Goal: Transaction & Acquisition: Purchase product/service

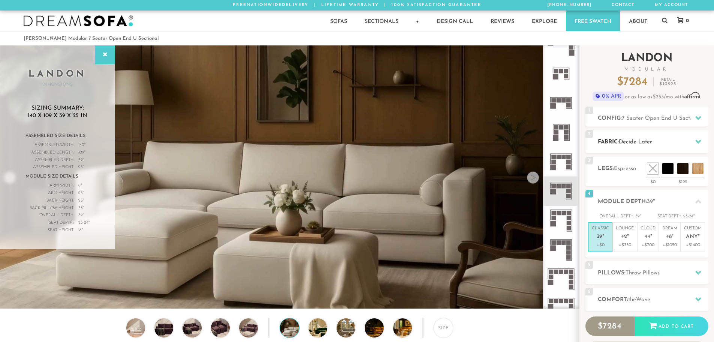
click at [688, 142] on h2 "Fabric: Decide Later" at bounding box center [653, 142] width 111 height 9
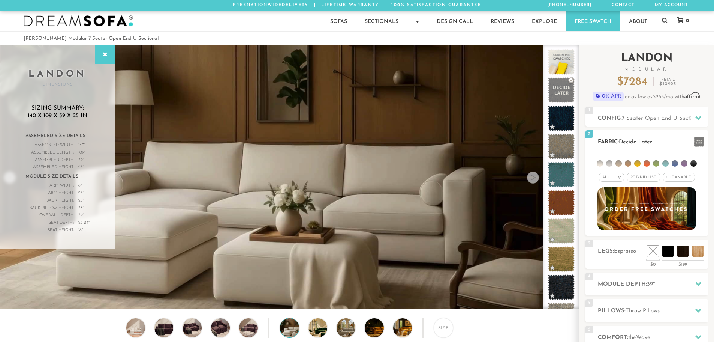
click at [672, 142] on h2 "Fabric: Decide Later" at bounding box center [653, 142] width 111 height 9
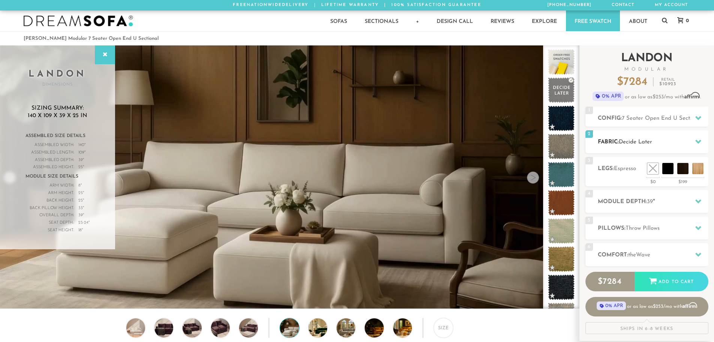
click at [685, 142] on h2 "Fabric: Decide Later" at bounding box center [653, 142] width 111 height 9
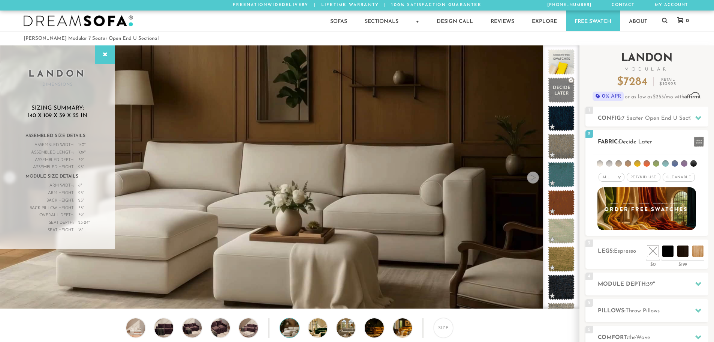
click at [617, 177] on div "All >" at bounding box center [612, 176] width 26 height 9
click at [615, 193] on li "Tier" at bounding box center [612, 197] width 26 height 10
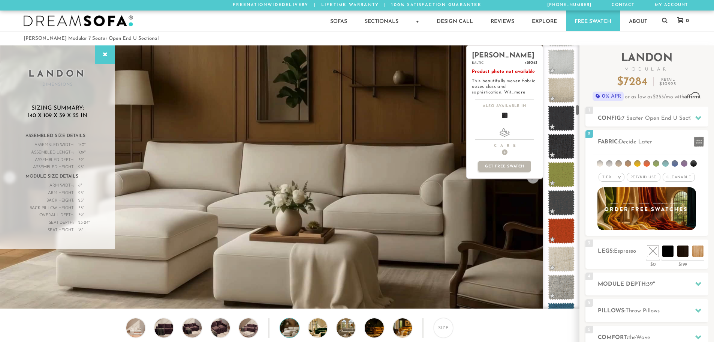
scroll to position [1383, 0]
click at [564, 154] on span at bounding box center [561, 146] width 33 height 32
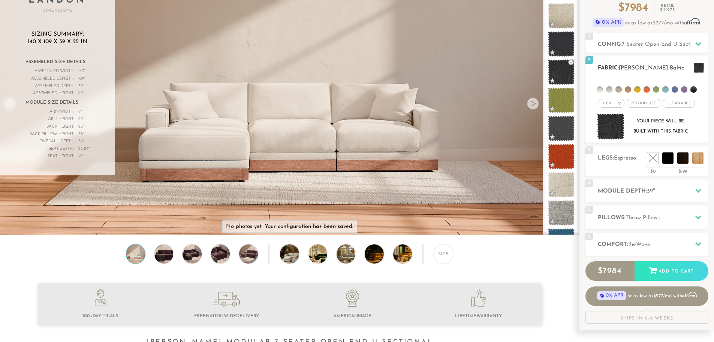
scroll to position [75, 0]
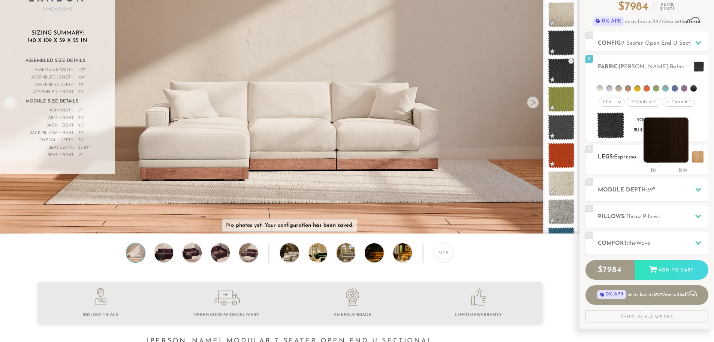
click at [682, 160] on li at bounding box center [666, 139] width 45 height 45
click at [659, 243] on h2 "Comfort: the Wave" at bounding box center [653, 243] width 111 height 9
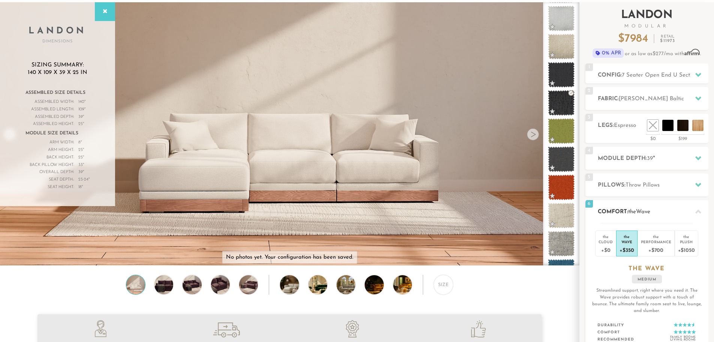
scroll to position [0, 0]
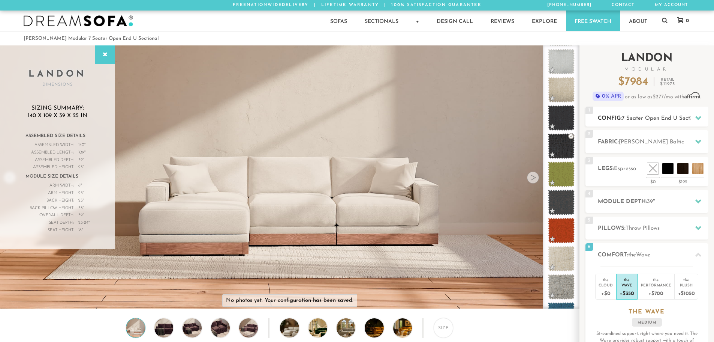
click at [622, 121] on h2 "Config: 7 Seater Open End U Sectional" at bounding box center [653, 118] width 111 height 9
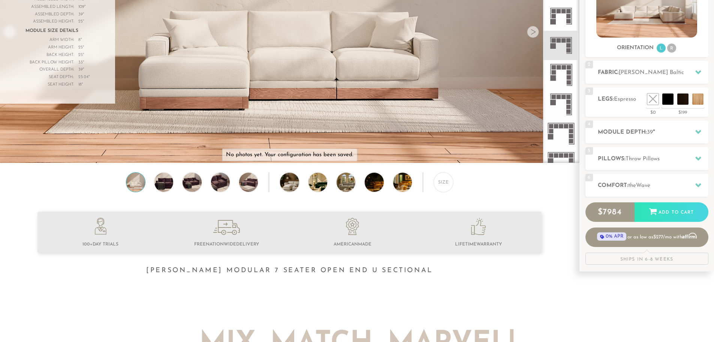
scroll to position [140, 0]
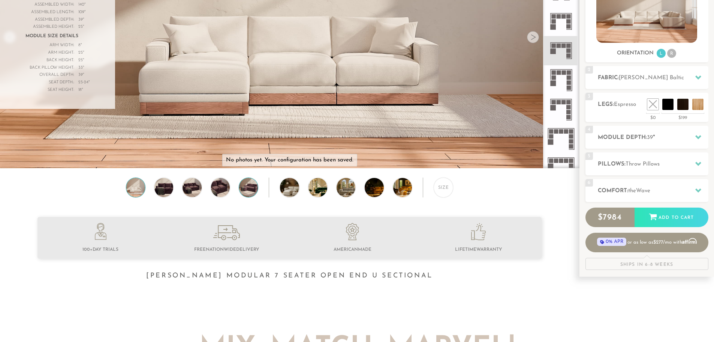
click at [246, 193] on img at bounding box center [248, 187] width 22 height 19
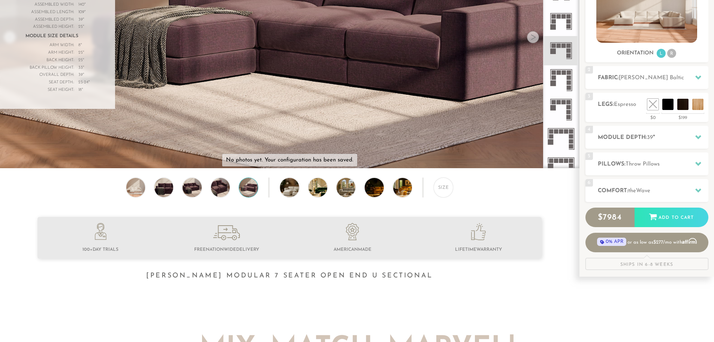
scroll to position [0, 0]
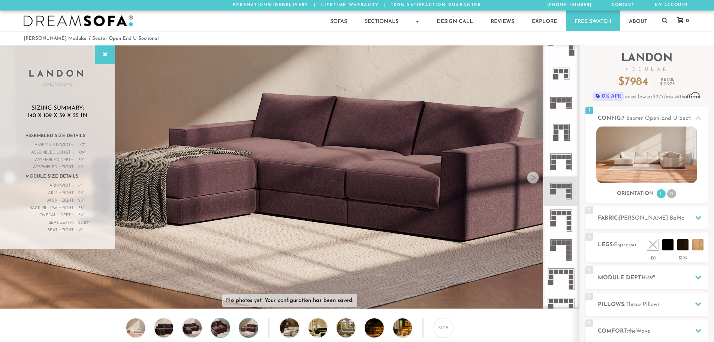
click at [217, 334] on img at bounding box center [220, 327] width 22 height 19
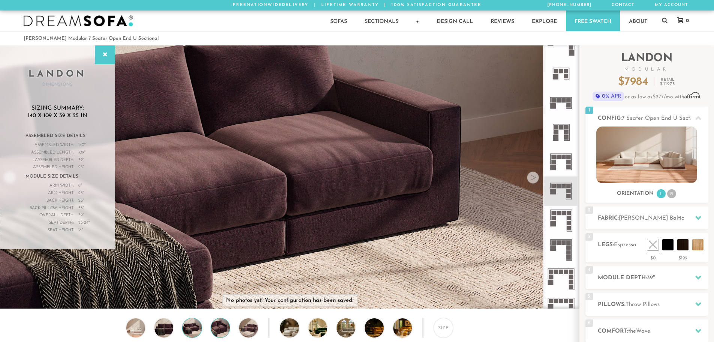
click at [192, 328] on img at bounding box center [192, 327] width 22 height 19
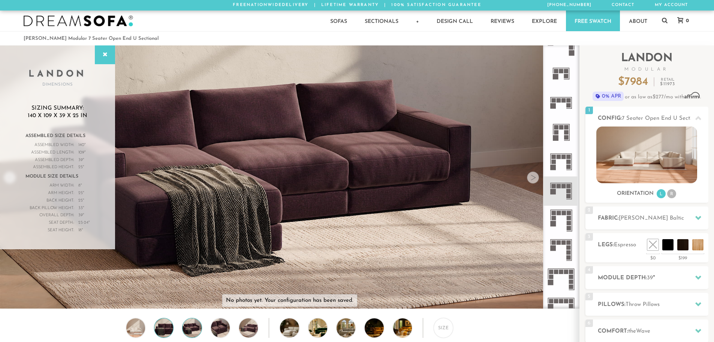
click at [164, 329] on img at bounding box center [164, 327] width 22 height 19
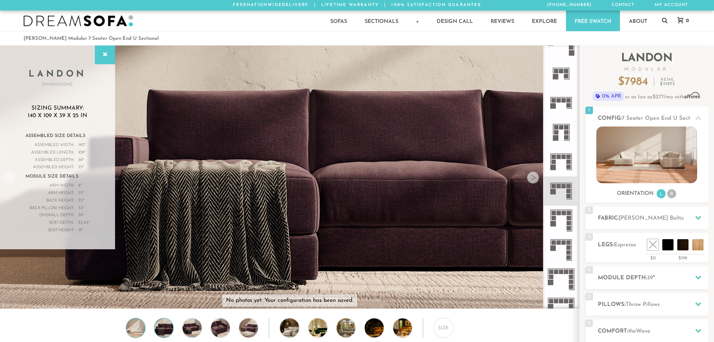
click at [136, 329] on img at bounding box center [135, 327] width 22 height 19
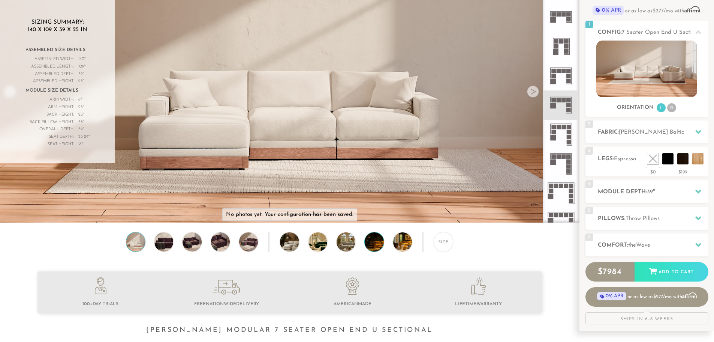
scroll to position [85, 0]
click at [376, 247] on img at bounding box center [381, 241] width 33 height 19
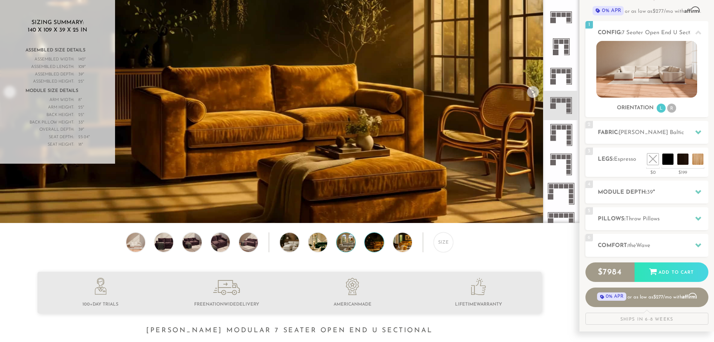
click at [351, 246] on img at bounding box center [353, 241] width 33 height 19
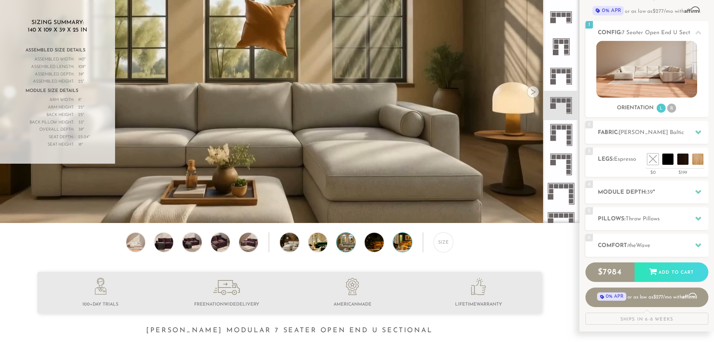
click at [393, 245] on div at bounding box center [402, 241] width 19 height 19
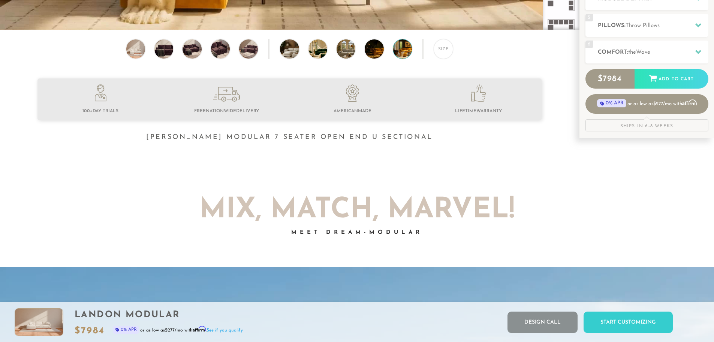
scroll to position [0, 0]
